Goal: Information Seeking & Learning: Find specific fact

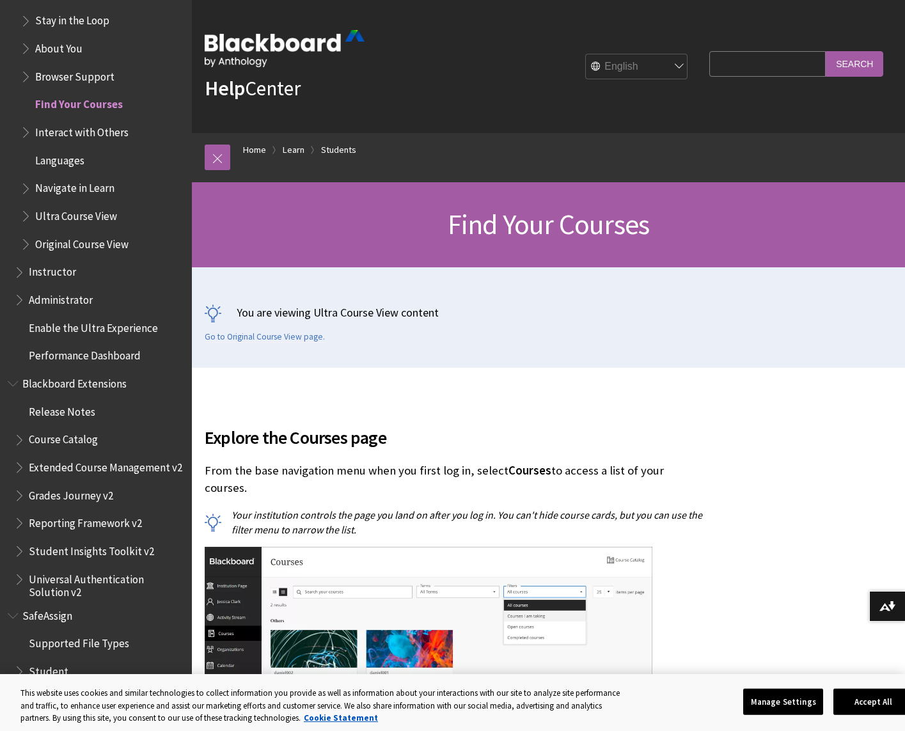
click at [741, 67] on input "Search Query" at bounding box center [767, 63] width 116 height 25
type input "id card"
click at [854, 63] on input "Search" at bounding box center [854, 63] width 58 height 25
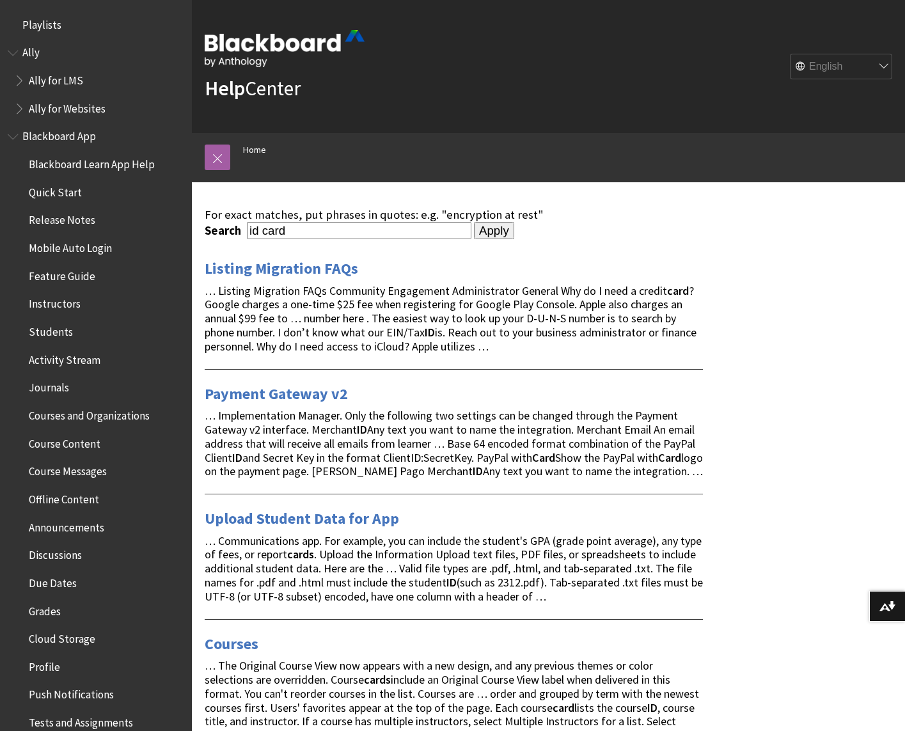
click at [316, 228] on input "id card" at bounding box center [359, 230] width 224 height 17
type input "i"
type input "ID"
click at [474, 231] on input "Apply" at bounding box center [494, 231] width 40 height 18
